Goal: Navigation & Orientation: Find specific page/section

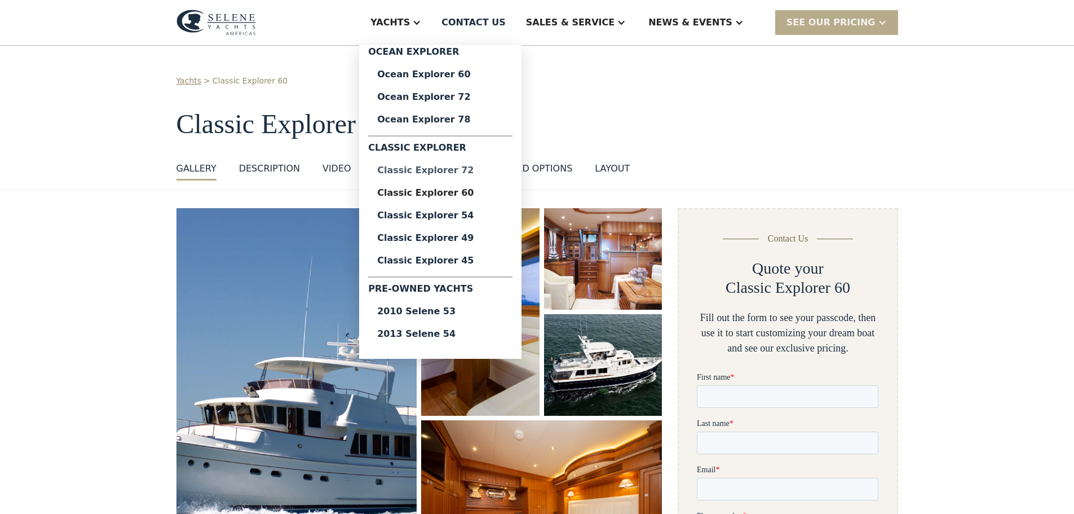
click at [494, 172] on div "Classic Explorer 72" at bounding box center [440, 170] width 126 height 9
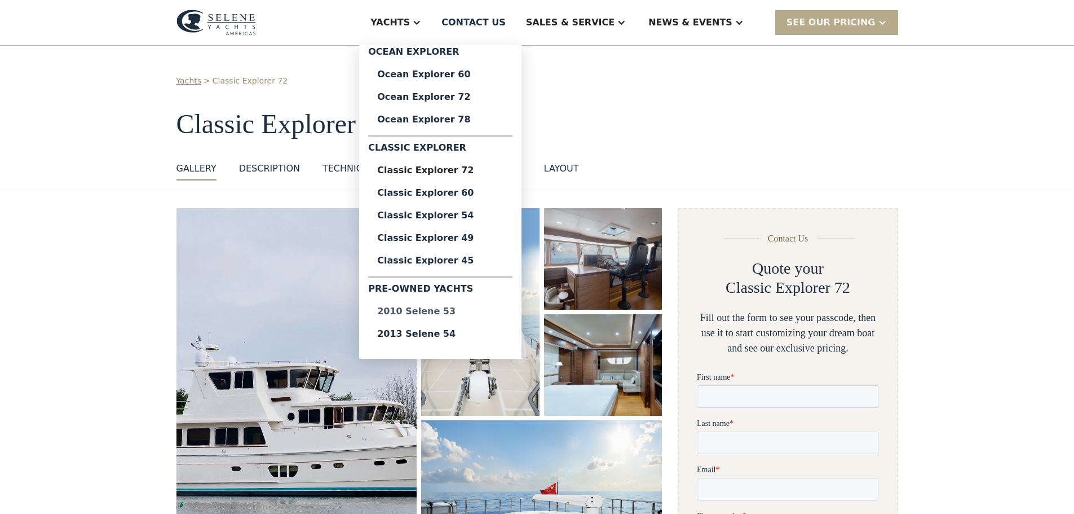
click at [472, 312] on div "2010 Selene 53" at bounding box center [440, 311] width 126 height 9
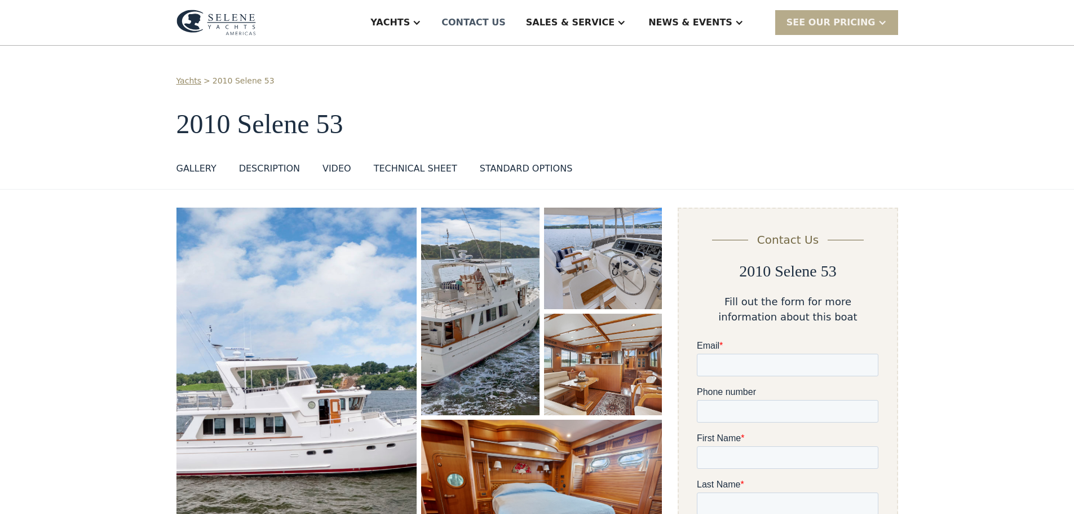
click at [506, 20] on div "Contact US" at bounding box center [473, 23] width 64 height 14
